Goal: Navigation & Orientation: Find specific page/section

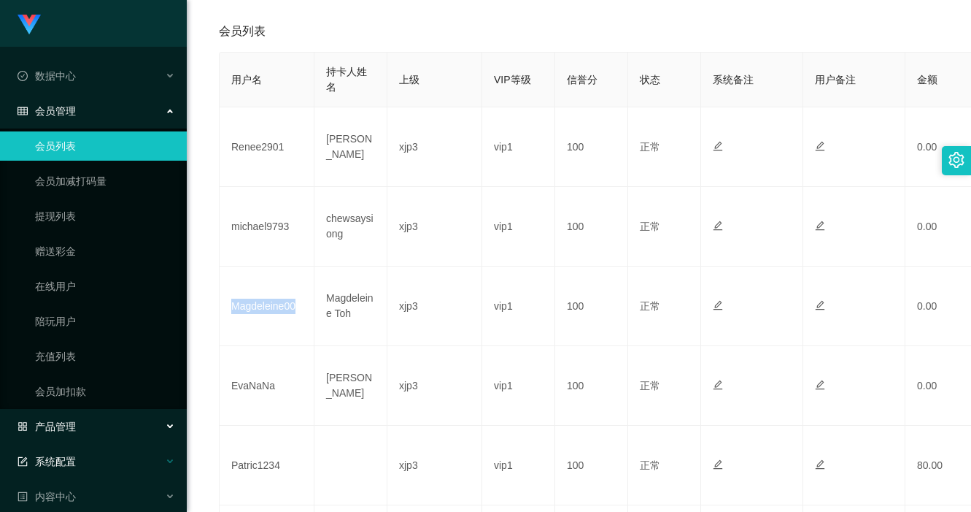
scroll to position [119, 0]
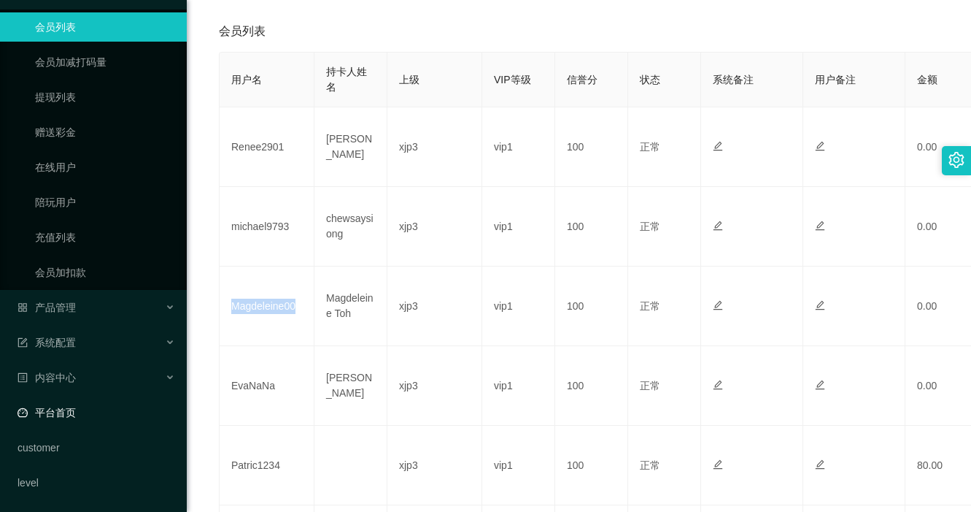
click at [83, 416] on link "平台首页" at bounding box center [97, 412] width 158 height 29
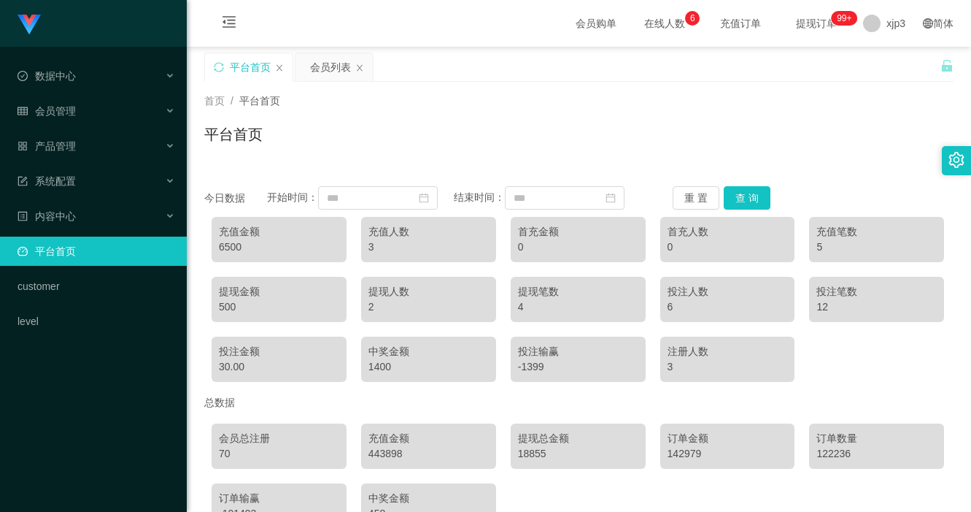
scroll to position [92, 0]
